Goal: Task Accomplishment & Management: Manage account settings

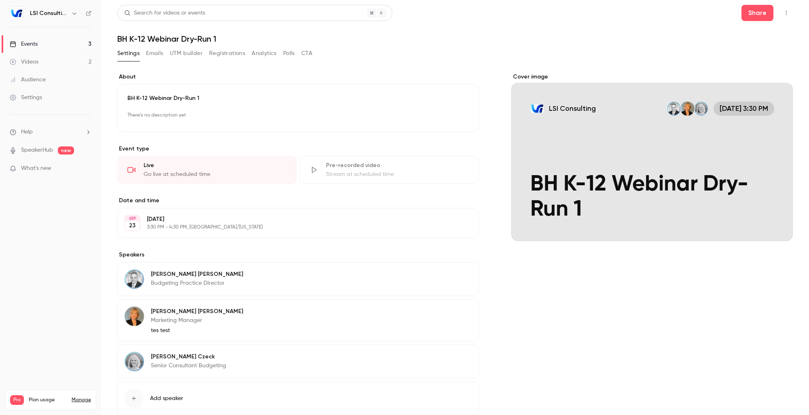
click at [783, 14] on icon "button" at bounding box center [786, 13] width 6 height 6
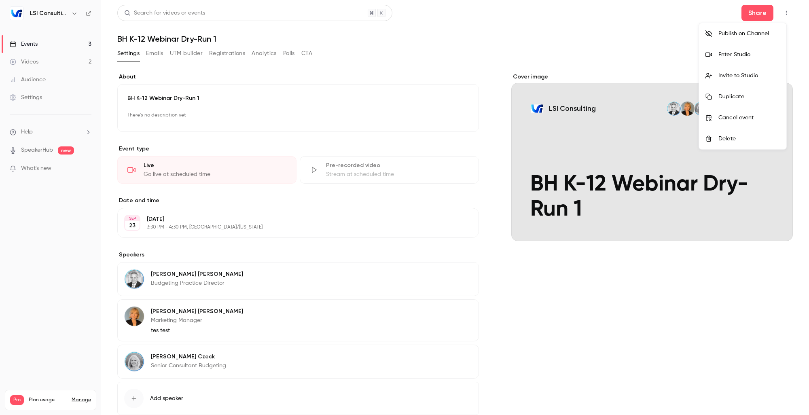
click at [660, 40] on div at bounding box center [404, 207] width 809 height 415
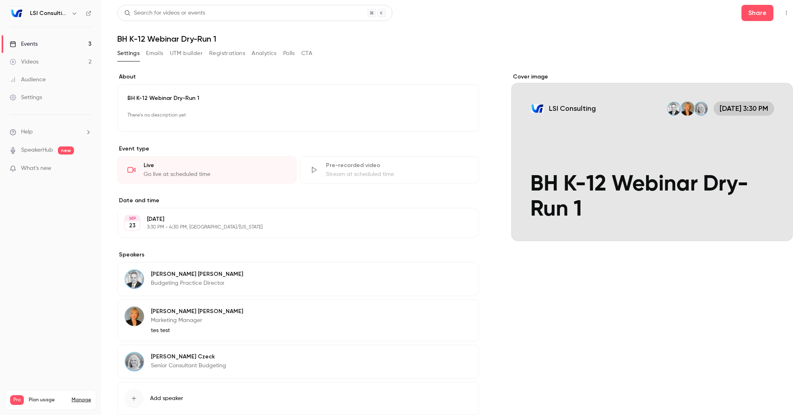
click at [660, 40] on h1 "BH K-12 Webinar Dry-Run 1" at bounding box center [454, 39] width 675 height 10
click at [66, 147] on span "new" at bounding box center [66, 150] width 16 height 8
click at [29, 43] on div "Events" at bounding box center [24, 44] width 28 height 8
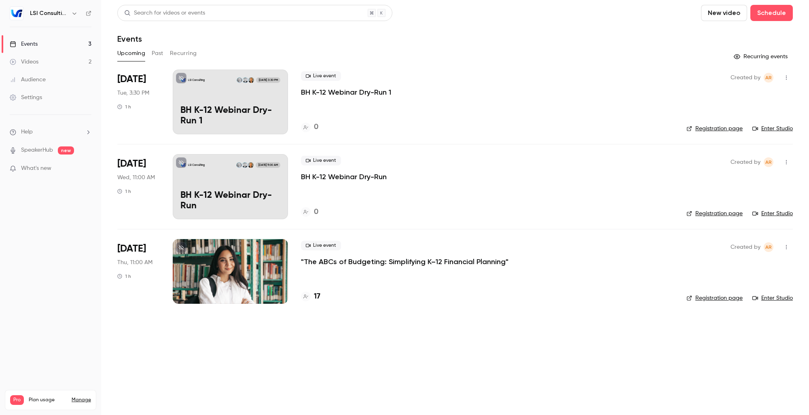
click at [788, 77] on icon "button" at bounding box center [786, 78] width 6 height 6
click at [748, 142] on div "Duplicate" at bounding box center [754, 140] width 61 height 8
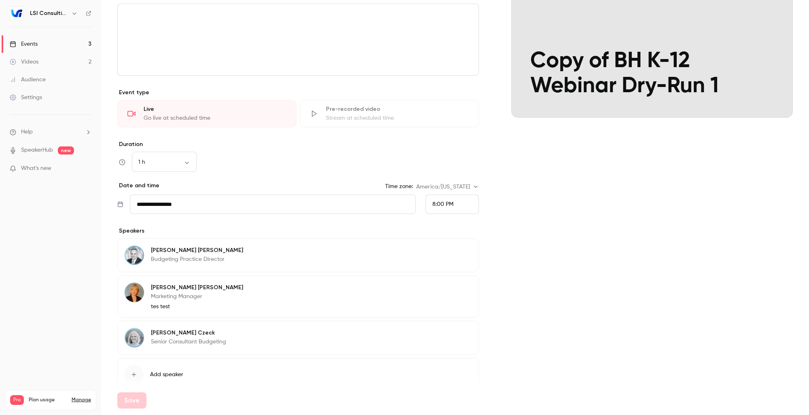
scroll to position [121, 0]
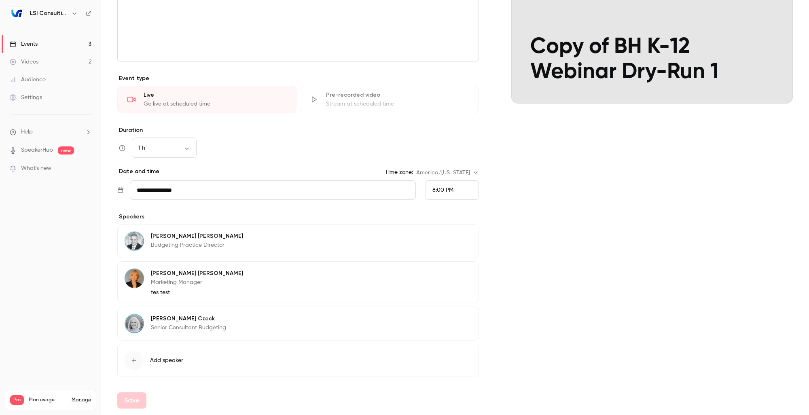
click at [454, 192] on div "8:00 PM" at bounding box center [451, 189] width 53 height 19
click at [448, 112] on li "2:00 PM" at bounding box center [448, 119] width 53 height 21
click at [461, 186] on div "2:00 PM" at bounding box center [451, 189] width 53 height 19
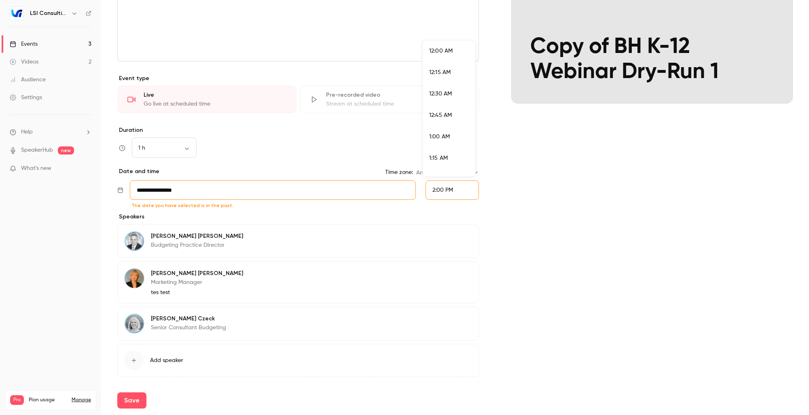
scroll to position [1143, 0]
click at [448, 150] on span "2:30 PM" at bounding box center [439, 151] width 20 height 6
click at [220, 184] on input "**********" at bounding box center [273, 189] width 286 height 19
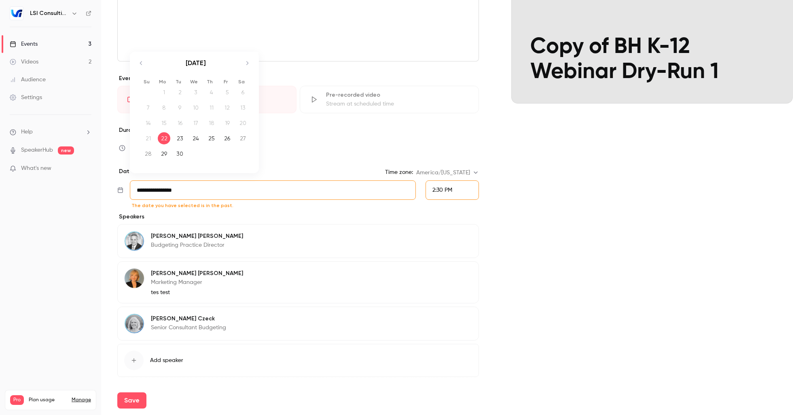
click at [183, 137] on div "23" at bounding box center [179, 138] width 13 height 12
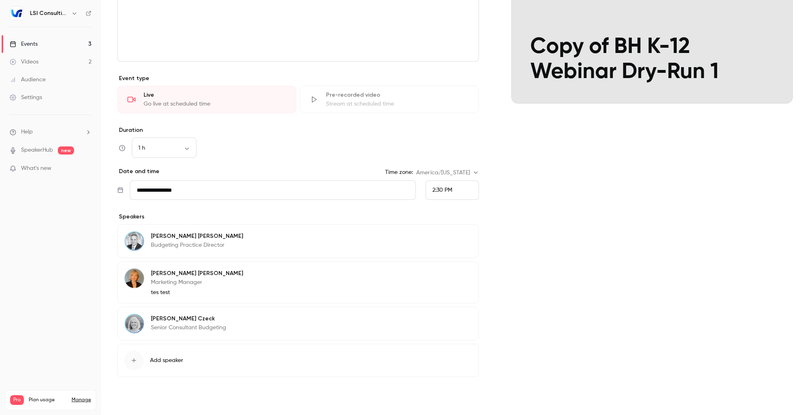
click at [140, 401] on button "Save" at bounding box center [131, 400] width 29 height 16
type input "**********"
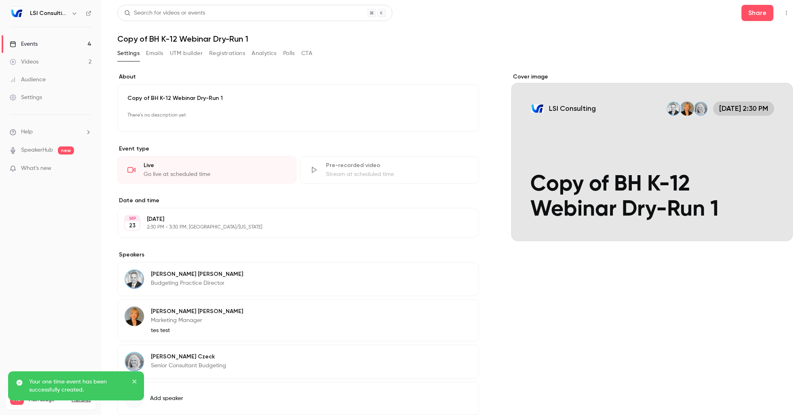
click at [646, 292] on div "Cover image LSI Consulting [DATE] 2:30 PM Copy of BH K-12 Webinar Dry-Run 1" at bounding box center [651, 257] width 281 height 368
click at [133, 378] on button "close" at bounding box center [135, 383] width 6 height 10
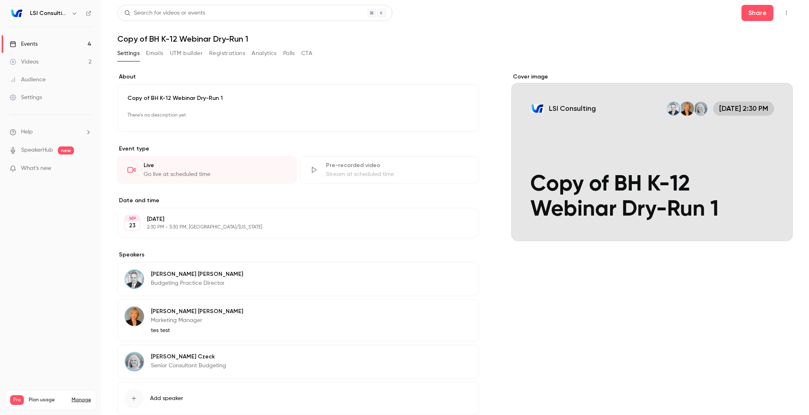
click at [779, 8] on button "button" at bounding box center [785, 12] width 13 height 13
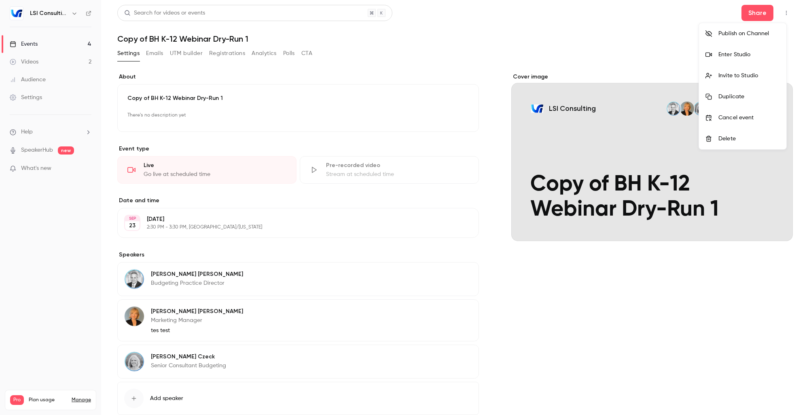
click at [745, 64] on li "Enter Studio" at bounding box center [742, 54] width 87 height 21
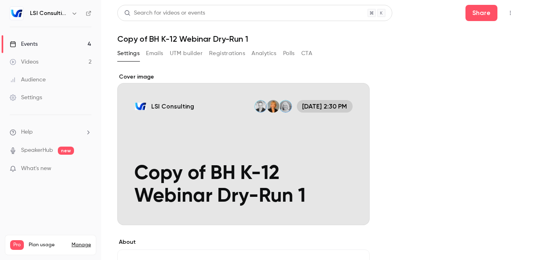
click at [35, 65] on div "Videos" at bounding box center [24, 62] width 29 height 8
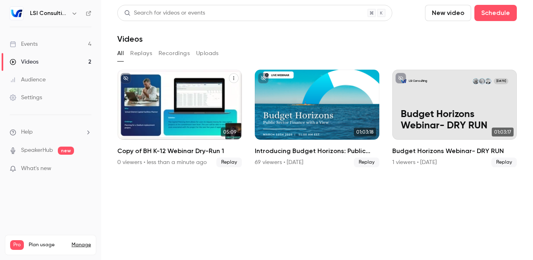
click at [194, 128] on p "Copy of BH K-12 Webinar Dry-Run 1" at bounding box center [180, 120] width 108 height 23
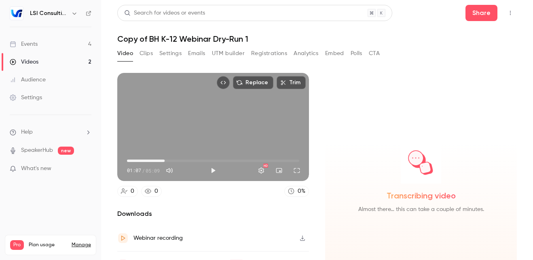
drag, startPoint x: 129, startPoint y: 159, endPoint x: 164, endPoint y: 161, distance: 34.4
click at [164, 161] on span "01:07" at bounding box center [164, 160] width 2 height 2
click at [292, 169] on button "Full screen" at bounding box center [297, 170] width 16 height 16
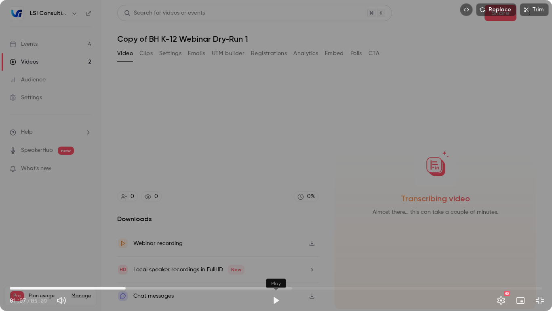
click at [276, 300] on button "Play" at bounding box center [276, 300] width 16 height 16
drag, startPoint x: 355, startPoint y: 2, endPoint x: 630, endPoint y: 85, distance: 287.8
click at [552, 85] on html "LSI Consulting Events 4 Videos 2 Audience Settings Help SpeakerHub new What's n…" at bounding box center [276, 155] width 552 height 311
drag, startPoint x: 161, startPoint y: 289, endPoint x: 224, endPoint y: 289, distance: 63.1
click at [224, 289] on span "02:04" at bounding box center [224, 288] width 2 height 2
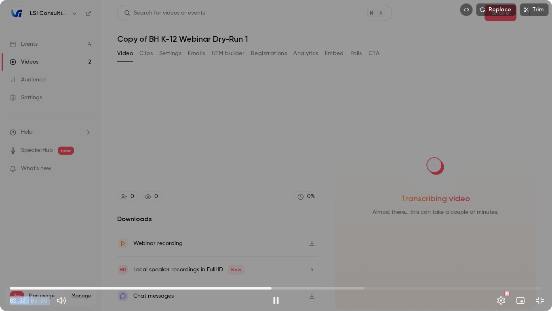
drag, startPoint x: 230, startPoint y: 287, endPoint x: 272, endPoint y: 287, distance: 42.5
click at [272, 287] on span "02:32" at bounding box center [271, 288] width 2 height 2
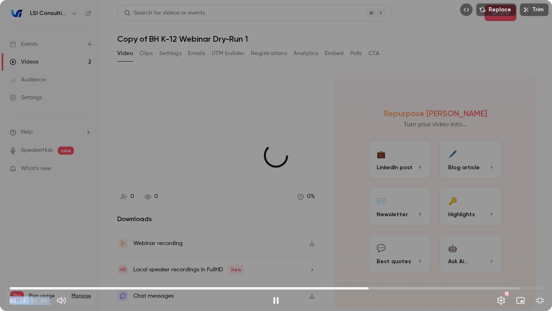
drag, startPoint x: 342, startPoint y: 287, endPoint x: 370, endPoint y: 287, distance: 27.9
click at [370, 287] on span "03:28" at bounding box center [369, 288] width 2 height 2
drag, startPoint x: 370, startPoint y: 287, endPoint x: 388, endPoint y: 287, distance: 17.8
click at [388, 287] on span "03:40" at bounding box center [388, 288] width 2 height 2
click at [507, 83] on div "Replace Trim 03:53 03:53 / 05:09 HD" at bounding box center [276, 155] width 552 height 311
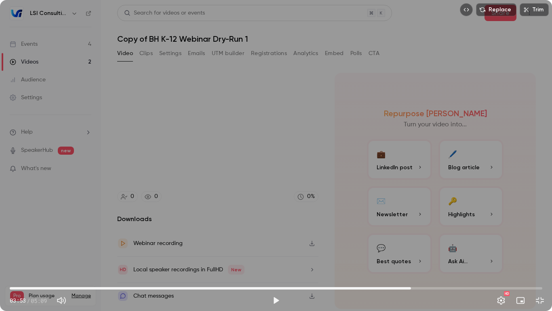
click at [497, 88] on div "Replace Trim 03:53 03:53 / 05:09 HD" at bounding box center [276, 155] width 552 height 311
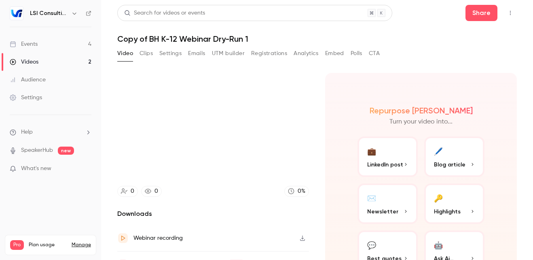
click at [511, 126] on main "Search for videos or events Share Copy of BH K-12 Webinar Dry-Run 1 Video Clips…" at bounding box center [317, 130] width 432 height 260
type input "*****"
click at [33, 45] on div "Events" at bounding box center [24, 44] width 28 height 8
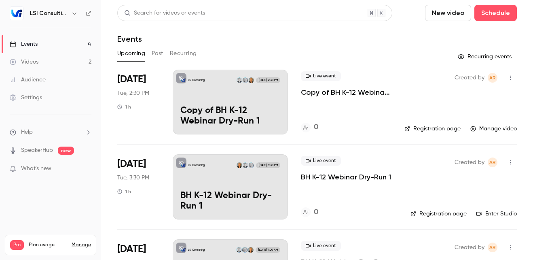
click at [29, 62] on div "Videos" at bounding box center [24, 62] width 29 height 8
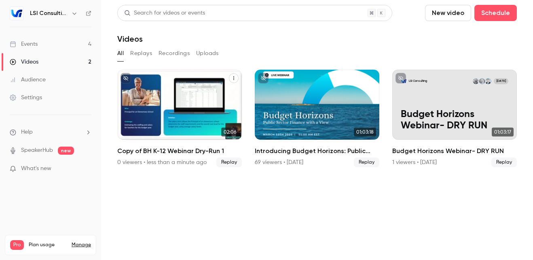
click at [165, 85] on div "LSI Consulting [DATE] Copy of BH K-12 Webinar Dry-Run 1" at bounding box center [179, 105] width 125 height 70
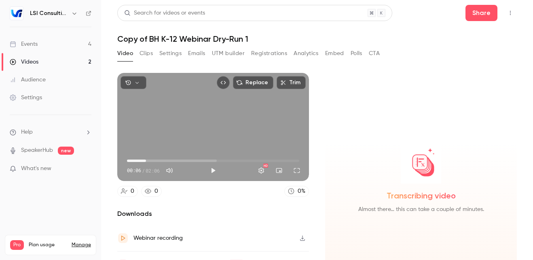
drag, startPoint x: 127, startPoint y: 157, endPoint x: 146, endPoint y: 157, distance: 18.6
click at [146, 159] on span "00:13" at bounding box center [146, 160] width 2 height 2
click at [212, 167] on button "Play" at bounding box center [213, 170] width 16 height 16
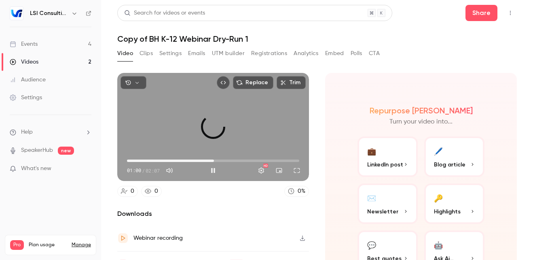
drag, startPoint x: 191, startPoint y: 157, endPoint x: 214, endPoint y: 158, distance: 23.0
click at [214, 159] on span "01:04" at bounding box center [214, 160] width 2 height 2
drag, startPoint x: 214, startPoint y: 158, endPoint x: 241, endPoint y: 158, distance: 27.5
click at [242, 159] on span "01:26" at bounding box center [243, 160] width 2 height 2
drag, startPoint x: 255, startPoint y: 158, endPoint x: 284, endPoint y: 158, distance: 29.5
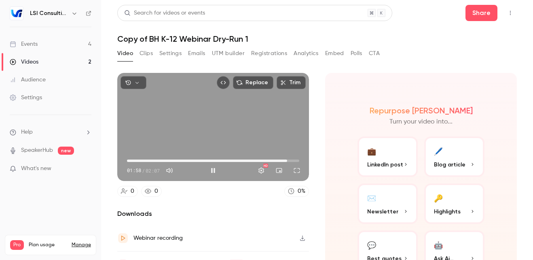
click at [286, 159] on span "01:58" at bounding box center [287, 160] width 2 height 2
drag, startPoint x: 286, startPoint y: 158, endPoint x: 290, endPoint y: 158, distance: 4.4
click at [292, 159] on span "02:03" at bounding box center [293, 160] width 2 height 2
drag, startPoint x: 290, startPoint y: 158, endPoint x: 256, endPoint y: 156, distance: 34.4
click at [257, 159] on span "01:37" at bounding box center [258, 160] width 2 height 2
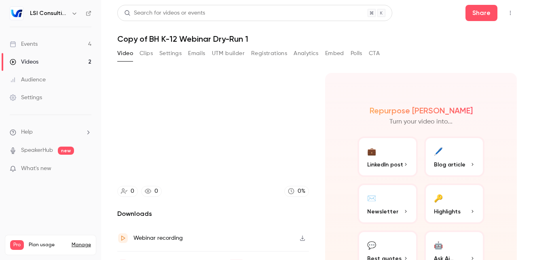
click at [211, 171] on video at bounding box center [213, 127] width 192 height 108
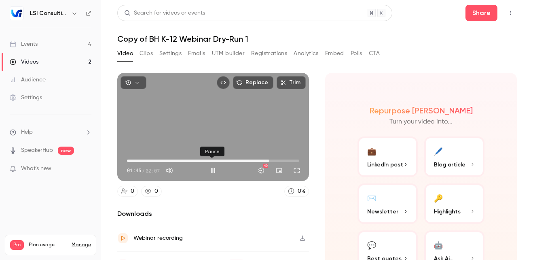
type input "*****"
click at [212, 167] on button "Pause" at bounding box center [213, 170] width 16 height 16
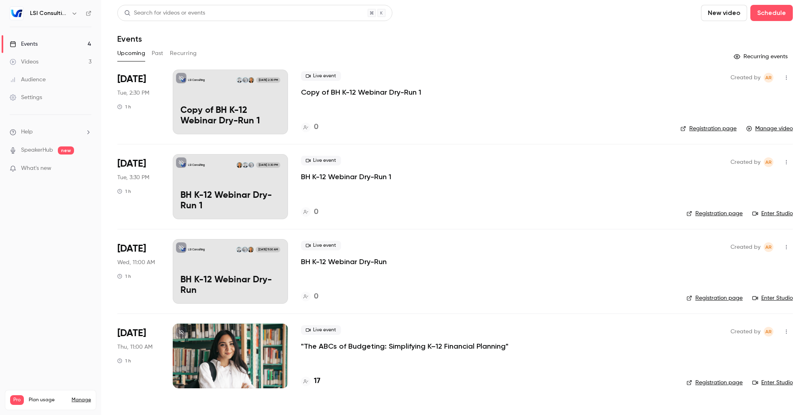
click at [35, 65] on div "Videos" at bounding box center [24, 62] width 29 height 8
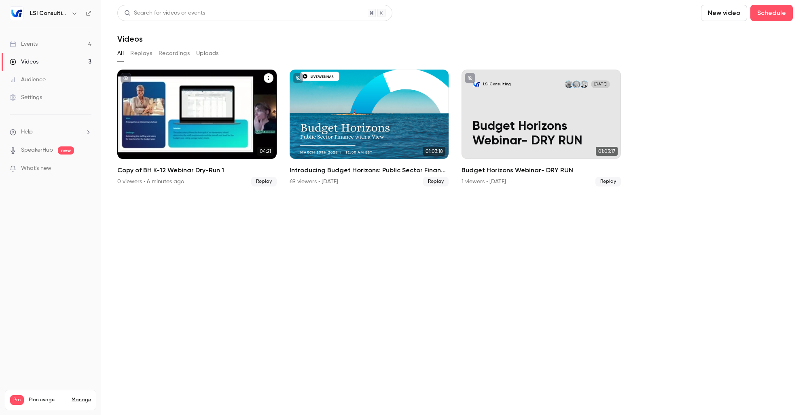
click at [212, 119] on p "Copy of BH K-12 Webinar Dry-Run 1" at bounding box center [196, 133] width 137 height 29
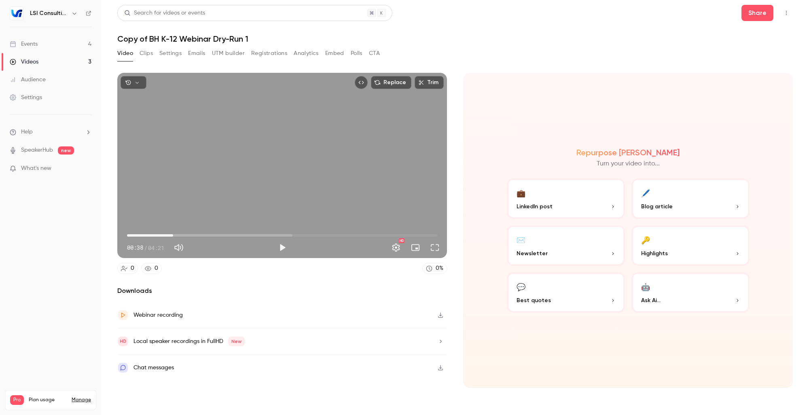
drag, startPoint x: 126, startPoint y: 235, endPoint x: 173, endPoint y: 235, distance: 46.9
click at [173, 235] on span "00:38" at bounding box center [173, 235] width 2 height 2
drag, startPoint x: 173, startPoint y: 235, endPoint x: 178, endPoint y: 235, distance: 4.9
click at [178, 235] on span "00:42" at bounding box center [178, 235] width 2 height 2
click at [282, 249] on button "Play" at bounding box center [282, 247] width 16 height 16
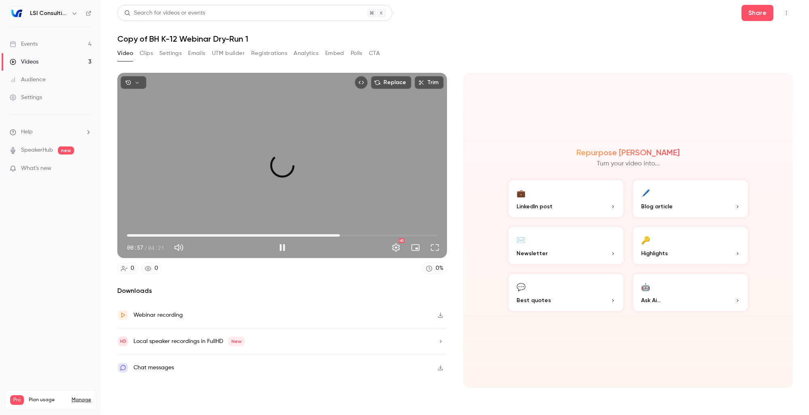
drag, startPoint x: 196, startPoint y: 235, endPoint x: 340, endPoint y: 236, distance: 143.9
click at [340, 236] on span "02:59" at bounding box center [339, 235] width 2 height 2
drag, startPoint x: 345, startPoint y: 234, endPoint x: 382, endPoint y: 234, distance: 36.8
click at [382, 234] on span "03:34" at bounding box center [381, 235] width 2 height 2
drag, startPoint x: 388, startPoint y: 237, endPoint x: 397, endPoint y: 237, distance: 8.9
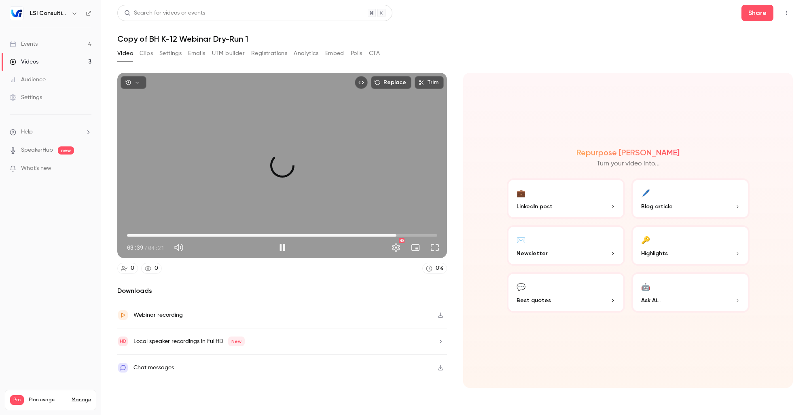
click at [397, 237] on span "03:46" at bounding box center [396, 235] width 2 height 2
drag, startPoint x: 400, startPoint y: 234, endPoint x: 417, endPoint y: 235, distance: 16.6
click at [412, 235] on span "03:59" at bounding box center [411, 235] width 2 height 2
drag, startPoint x: 417, startPoint y: 235, endPoint x: 370, endPoint y: 235, distance: 46.5
click at [370, 235] on span "03:24" at bounding box center [370, 235] width 2 height 2
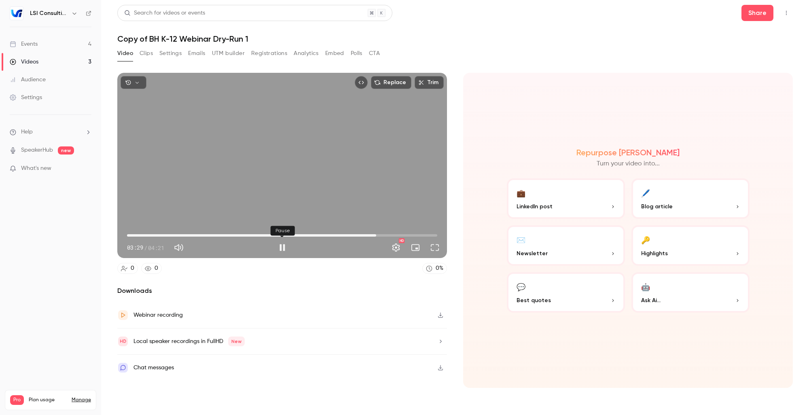
click at [279, 250] on button "Pause" at bounding box center [282, 247] width 16 height 16
type input "*"
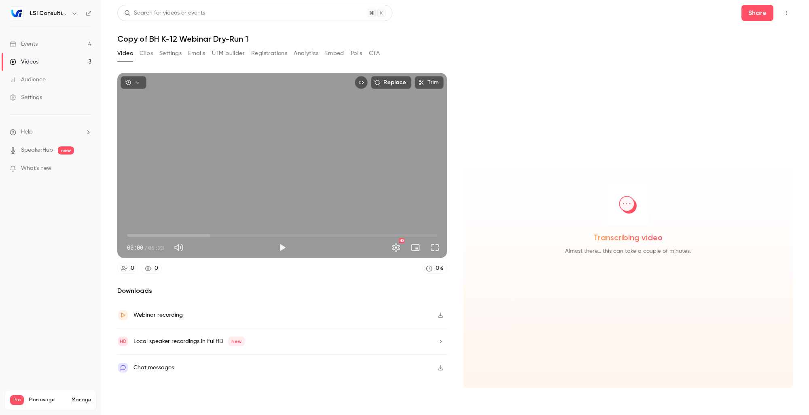
click at [33, 48] on link "Events 4" at bounding box center [50, 44] width 101 height 18
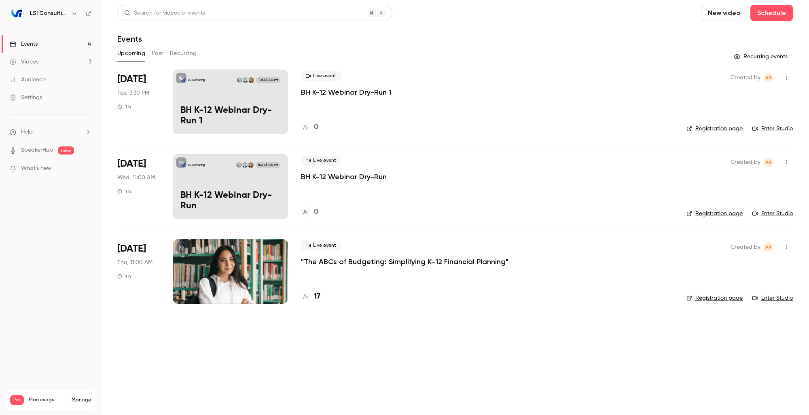
click at [341, 94] on p "BH K-12 Webinar Dry-Run 1" at bounding box center [346, 92] width 90 height 10
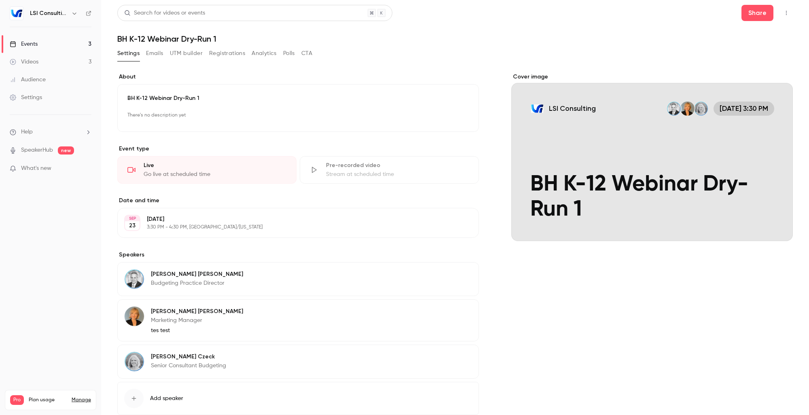
click at [237, 171] on div "Go live at scheduled time" at bounding box center [215, 174] width 143 height 8
click at [677, 174] on div "Cover image" at bounding box center [651, 157] width 281 height 168
click at [0, 0] on input "LSI Consulting Sep 23, 3:30 PM BH K-12 Webinar Dry-Run 1" at bounding box center [0, 0] width 0 height 0
click at [127, 171] on div "Live Go live at scheduled time" at bounding box center [206, 169] width 179 height 27
click at [782, 16] on button "button" at bounding box center [785, 12] width 13 height 13
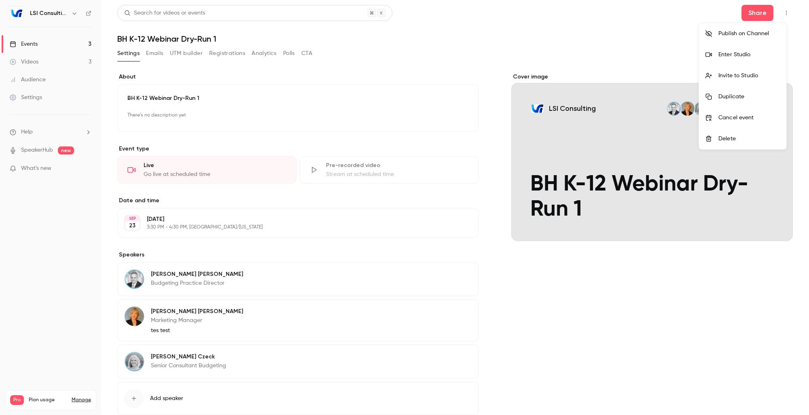
click at [742, 54] on div "Enter Studio" at bounding box center [748, 55] width 61 height 8
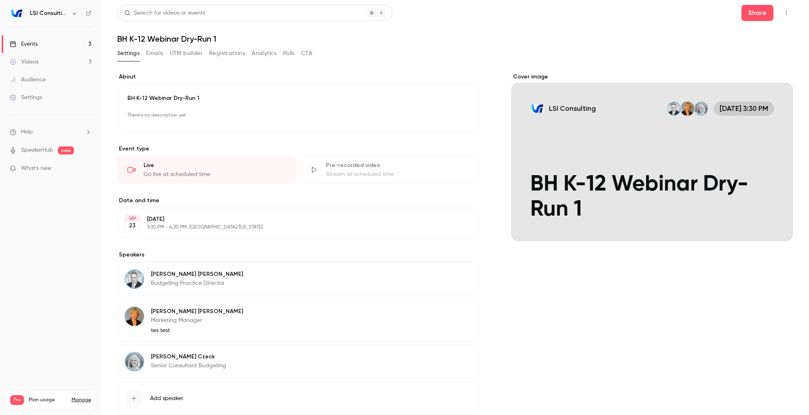
click at [783, 13] on icon "button" at bounding box center [786, 13] width 6 height 6
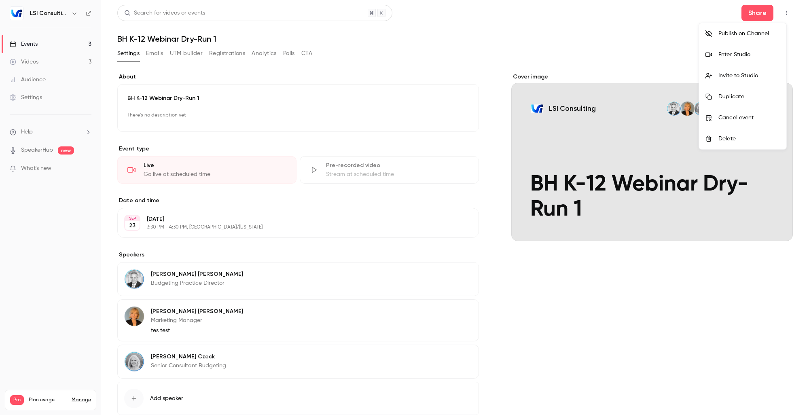
click at [651, 284] on div at bounding box center [404, 207] width 809 height 415
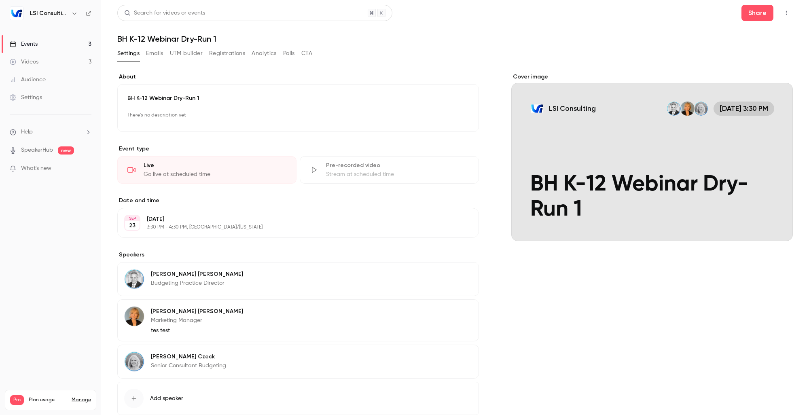
click at [569, 150] on div "Cover image" at bounding box center [651, 157] width 281 height 168
click at [0, 0] on input "LSI Consulting Sep 23, 3:30 PM BH K-12 Webinar Dry-Run 1" at bounding box center [0, 0] width 0 height 0
click at [783, 13] on icon "button" at bounding box center [786, 13] width 6 height 6
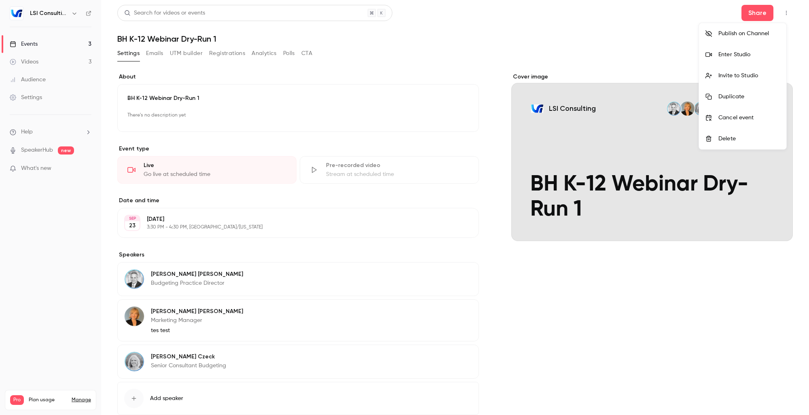
click at [683, 58] on div at bounding box center [404, 207] width 809 height 415
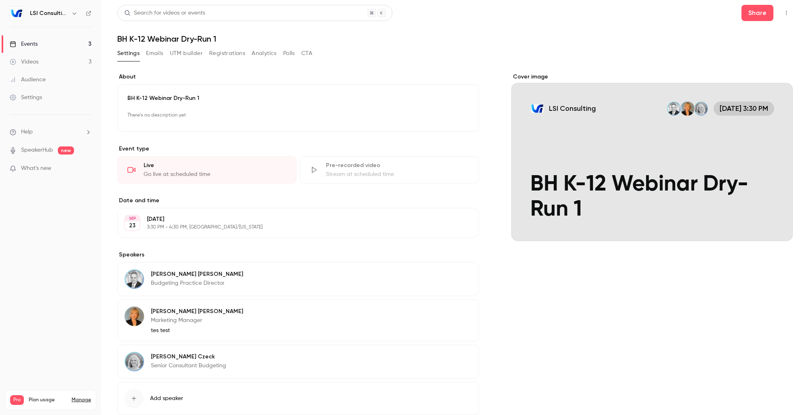
click at [783, 15] on icon "button" at bounding box center [786, 13] width 6 height 6
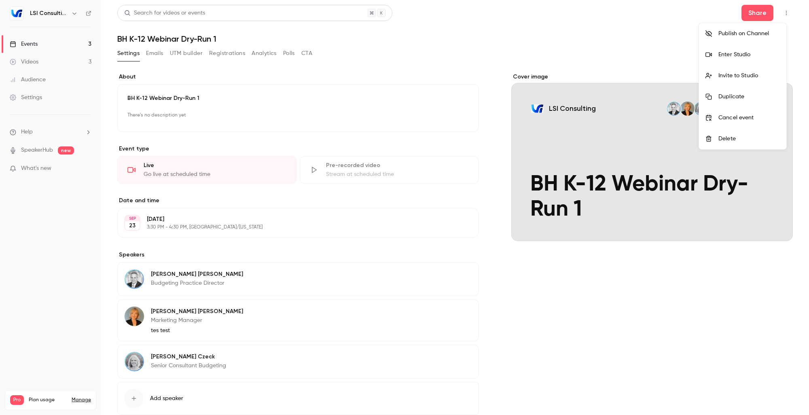
drag, startPoint x: 485, startPoint y: 290, endPoint x: 494, endPoint y: 290, distance: 9.3
click at [485, 290] on div at bounding box center [404, 207] width 809 height 415
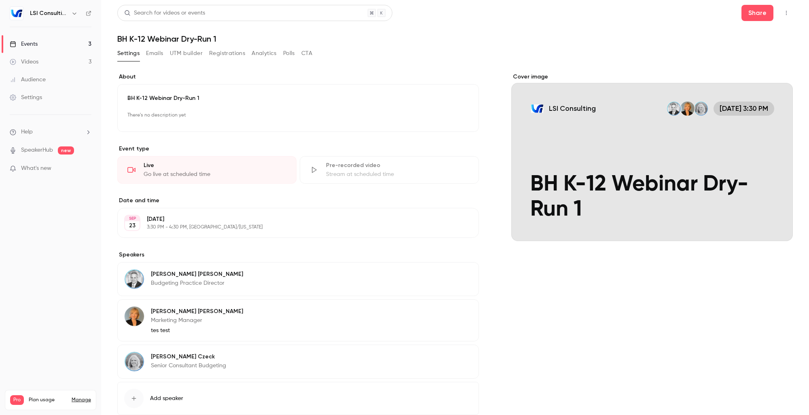
click at [159, 53] on button "Emails" at bounding box center [154, 53] width 17 height 13
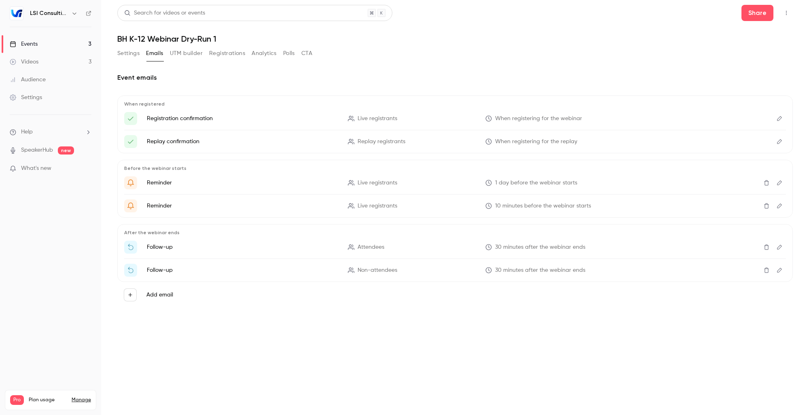
click at [181, 55] on button "UTM builder" at bounding box center [186, 53] width 33 height 13
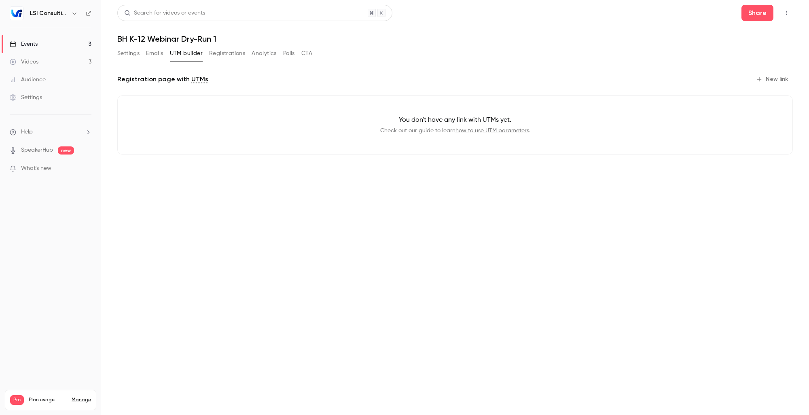
click at [222, 56] on button "Registrations" at bounding box center [227, 53] width 36 height 13
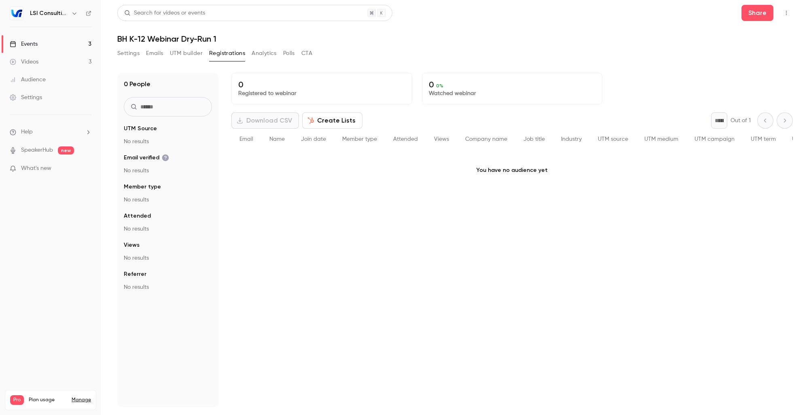
click at [271, 53] on button "Analytics" at bounding box center [263, 53] width 25 height 13
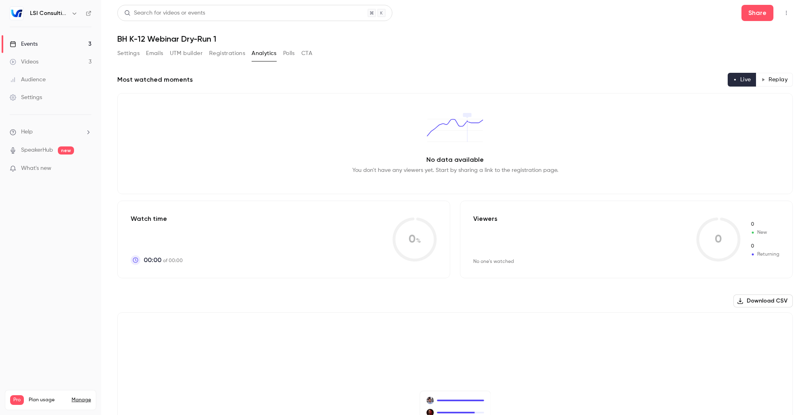
click at [288, 53] on button "Polls" at bounding box center [289, 53] width 12 height 13
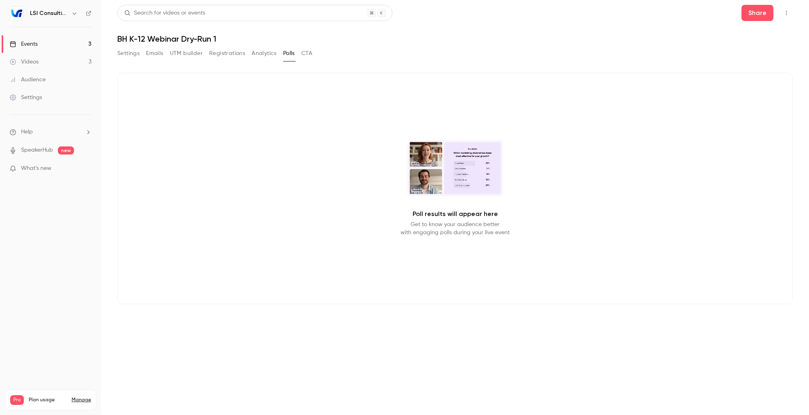
click at [228, 53] on button "Registrations" at bounding box center [227, 53] width 36 height 13
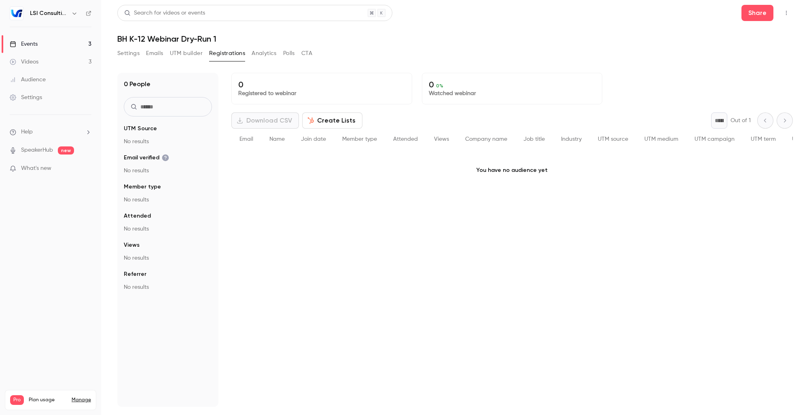
click at [131, 55] on button "Settings" at bounding box center [128, 53] width 22 height 13
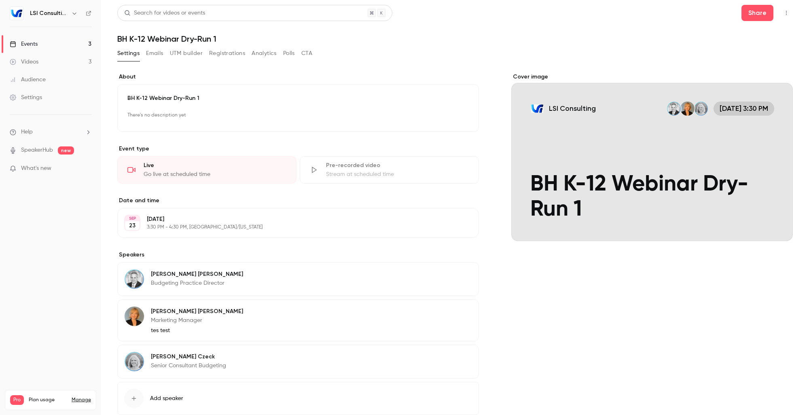
click at [251, 164] on div "Live" at bounding box center [215, 165] width 143 height 8
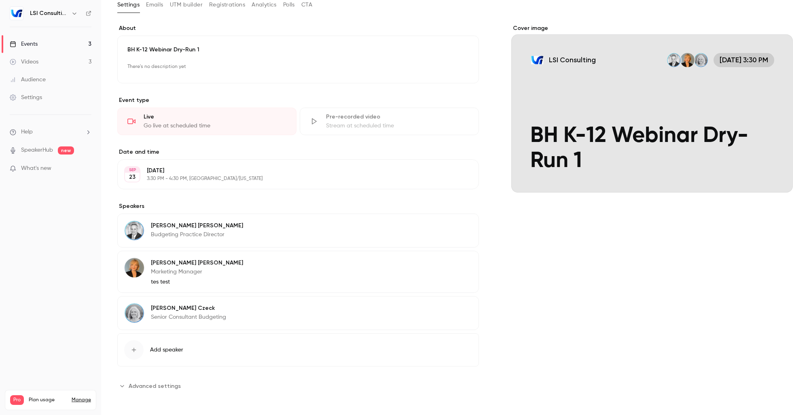
click at [130, 384] on span "Advanced settings" at bounding box center [155, 386] width 52 height 8
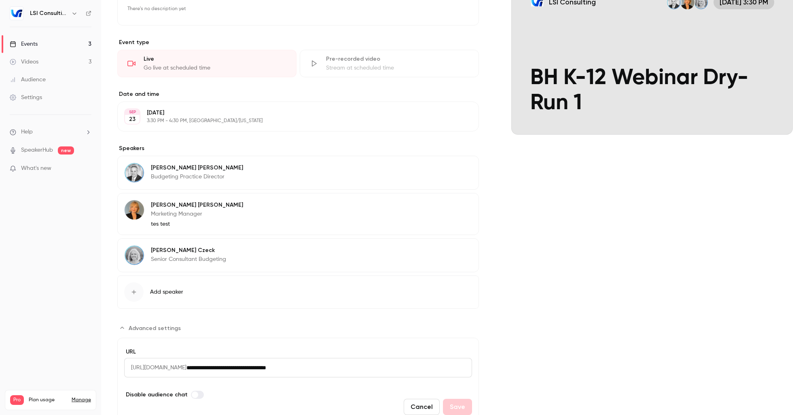
scroll to position [139, 0]
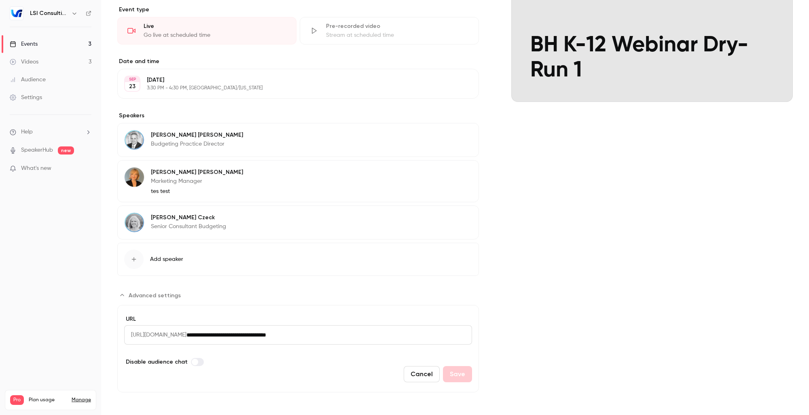
click at [356, 334] on input "**********" at bounding box center [328, 334] width 285 height 19
drag, startPoint x: 356, startPoint y: 334, endPoint x: 104, endPoint y: 334, distance: 252.3
click at [104, 334] on main "**********" at bounding box center [455, 207] width 708 height 415
drag, startPoint x: 372, startPoint y: 375, endPoint x: 311, endPoint y: 381, distance: 62.2
click at [372, 376] on div "Cancel Save" at bounding box center [298, 374] width 348 height 16
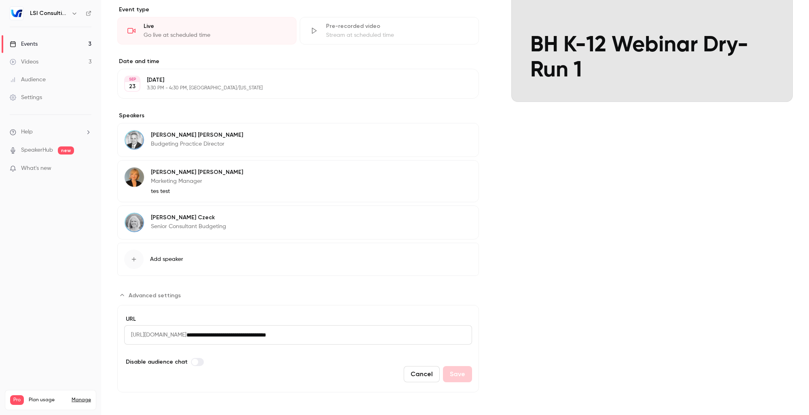
click at [416, 375] on button "Cancel" at bounding box center [421, 374] width 36 height 16
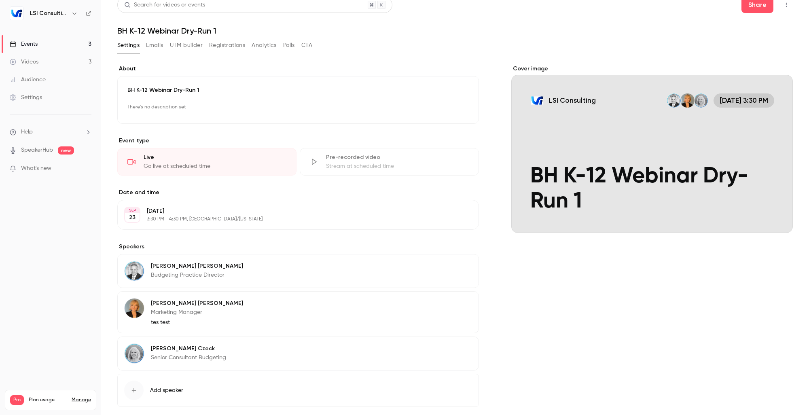
scroll to position [0, 0]
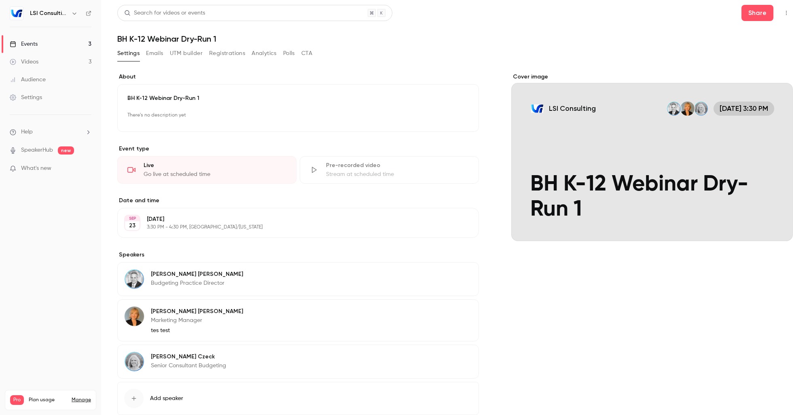
click at [332, 118] on p "There's no description yet" at bounding box center [297, 115] width 341 height 13
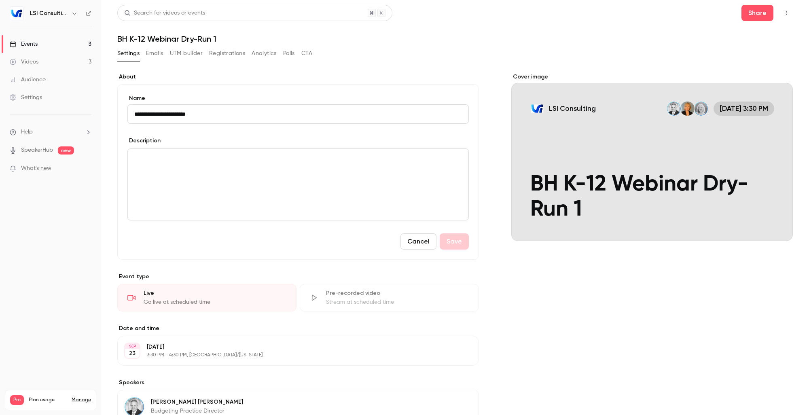
click at [488, 53] on div "Settings Emails UTM builder Registrations Analytics Polls CTA" at bounding box center [454, 55] width 675 height 16
click at [752, 19] on button "Share" at bounding box center [757, 13] width 32 height 16
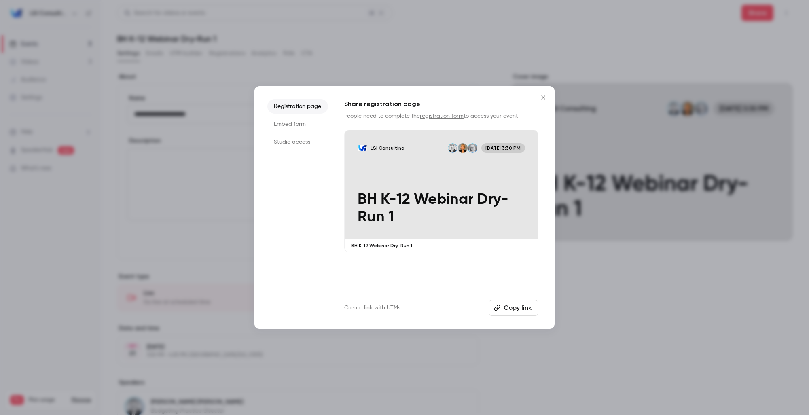
click at [518, 310] on button "Copy link" at bounding box center [513, 308] width 50 height 16
click at [545, 98] on icon "Close" at bounding box center [543, 97] width 10 height 6
